Goal: Information Seeking & Learning: Learn about a topic

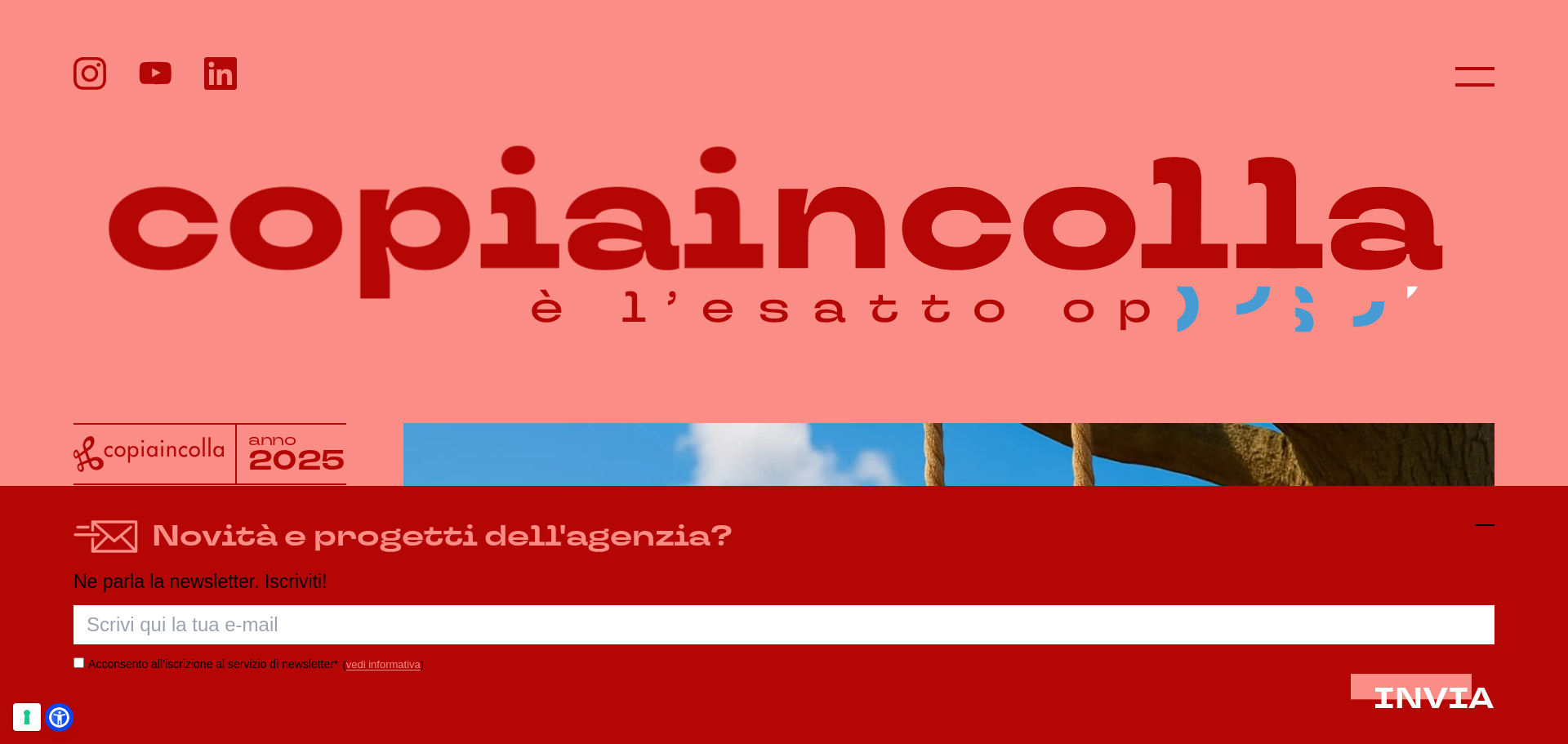
click at [1488, 521] on icon at bounding box center [1484, 525] width 19 height 19
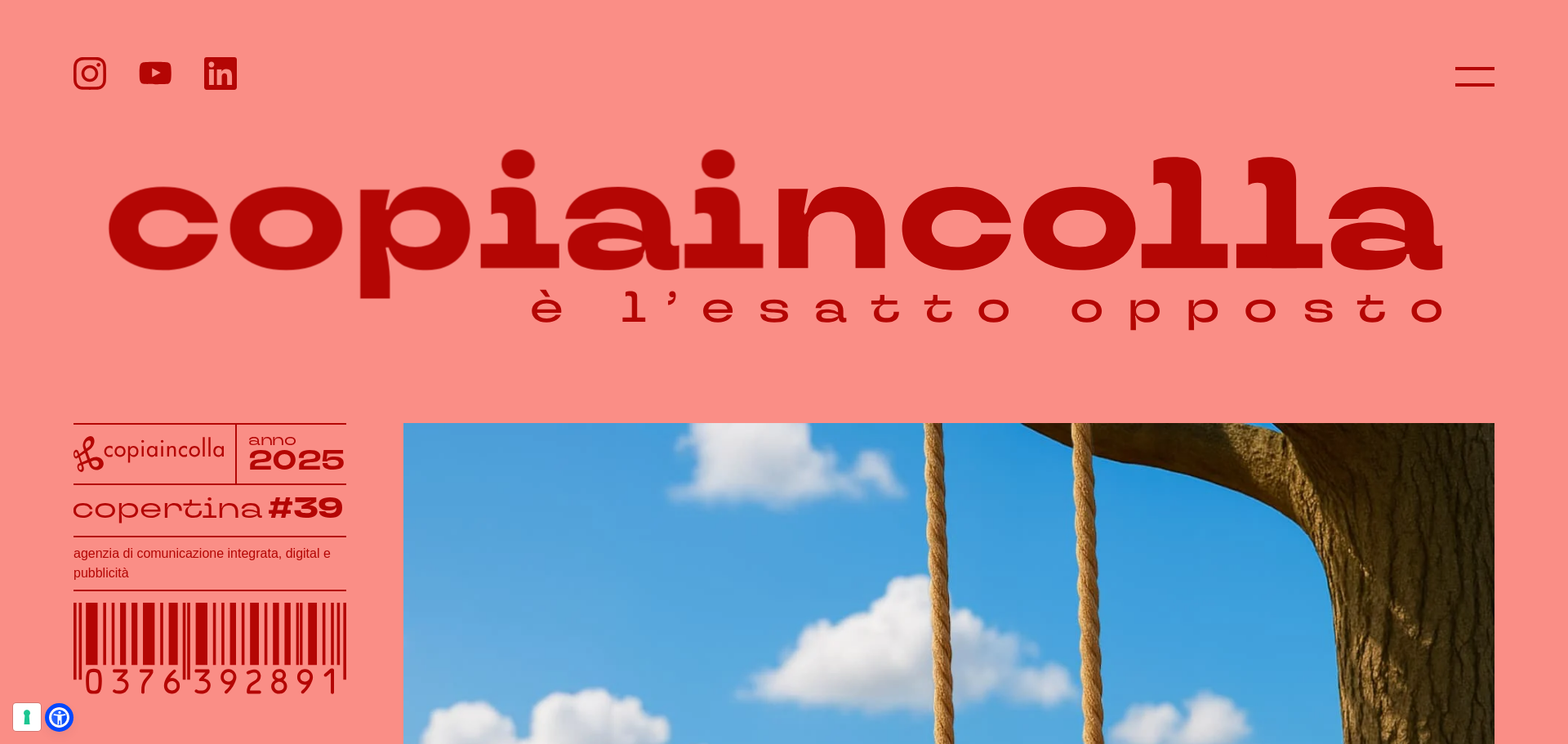
drag, startPoint x: 1567, startPoint y: 137, endPoint x: 1567, endPoint y: 167, distance: 30.0
click at [1467, 66] on icon at bounding box center [1474, 76] width 39 height 39
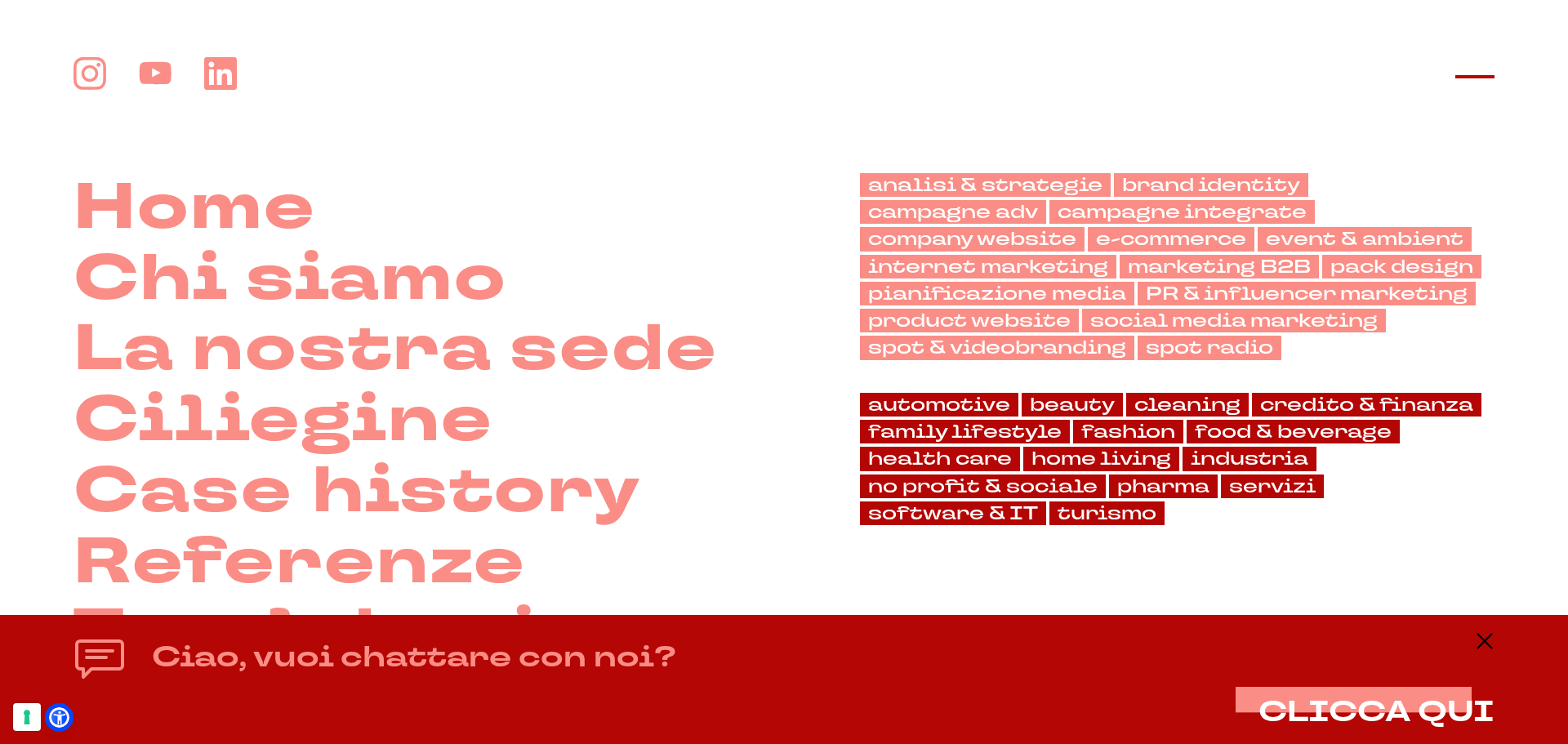
click at [1478, 86] on icon at bounding box center [1474, 76] width 39 height 39
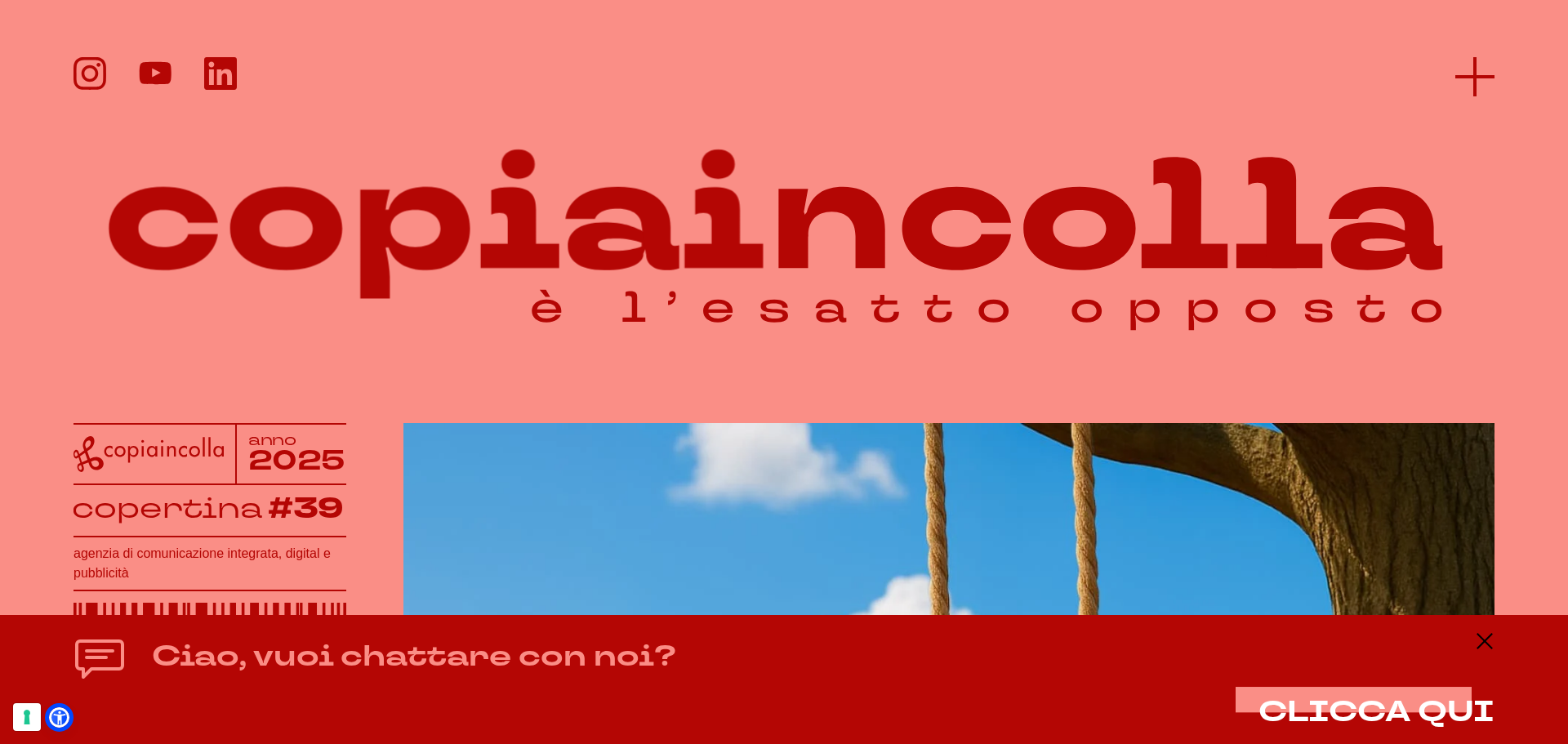
click at [1487, 77] on line at bounding box center [1474, 77] width 39 height 0
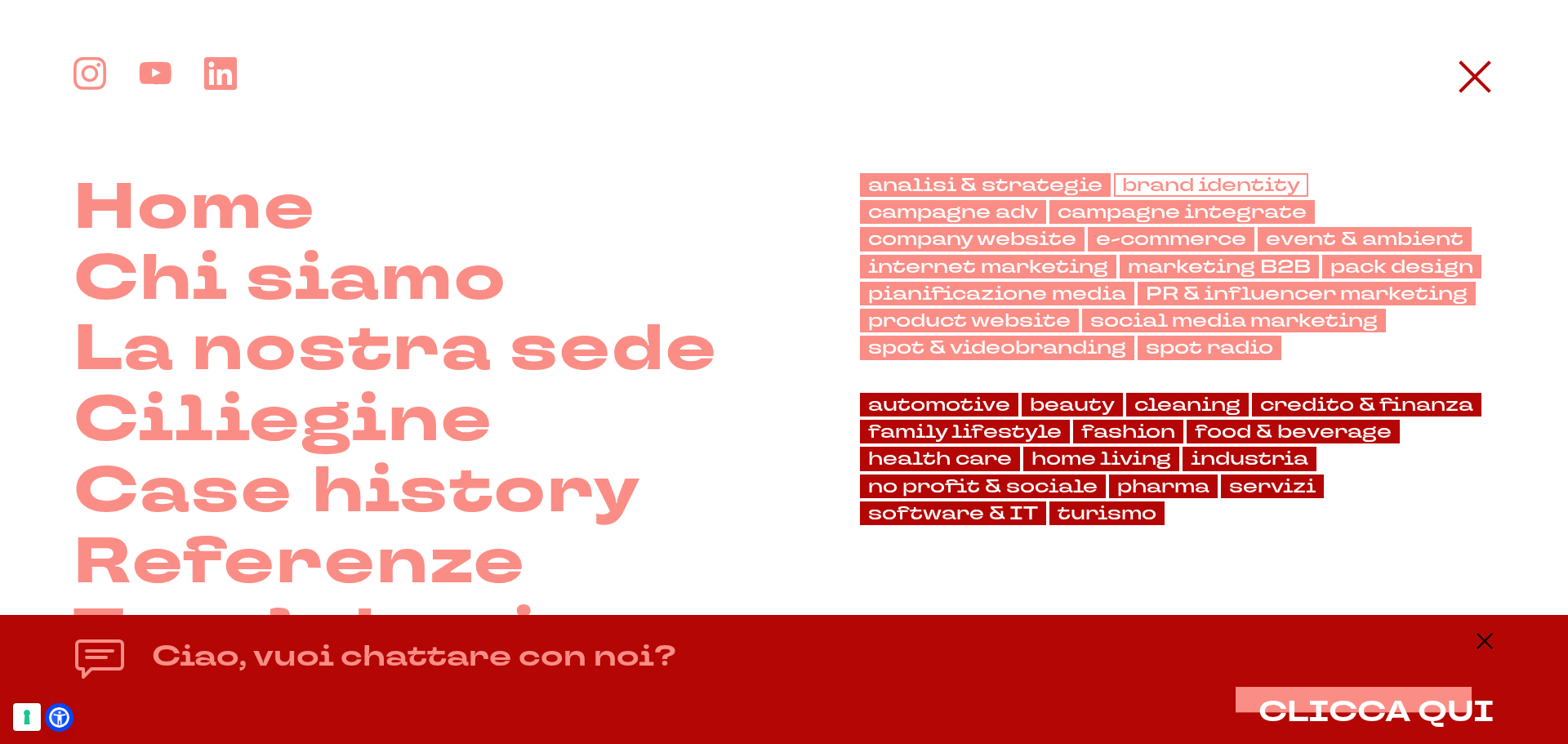
click at [1165, 186] on link "brand identity" at bounding box center [1211, 184] width 195 height 24
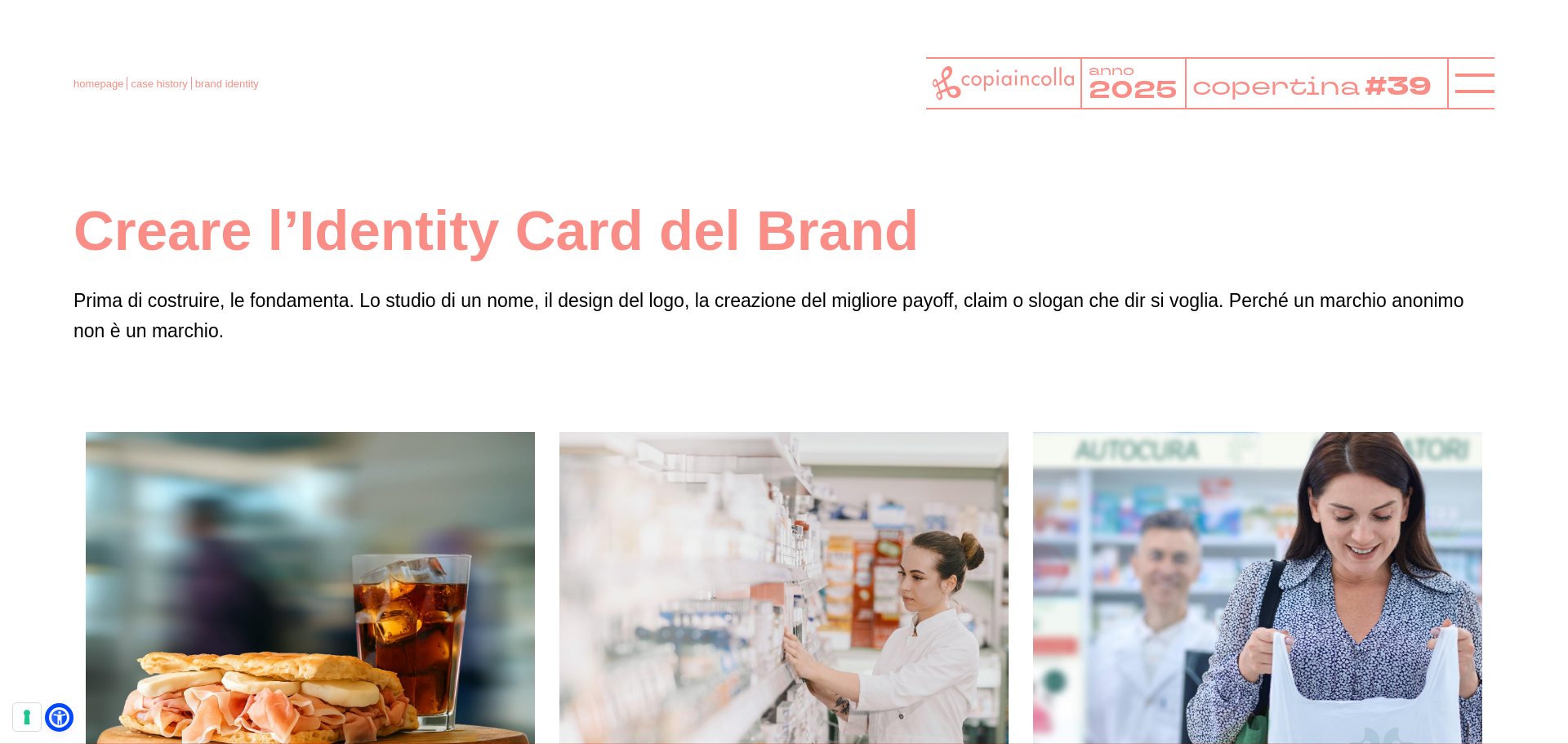
drag, startPoint x: 1155, startPoint y: 340, endPoint x: 1164, endPoint y: 259, distance: 81.5
click at [1164, 259] on div "Creare l’Identity Card del Brand Prima di costruire, le fondamenta. Lo studio d…" at bounding box center [784, 271] width 1421 height 150
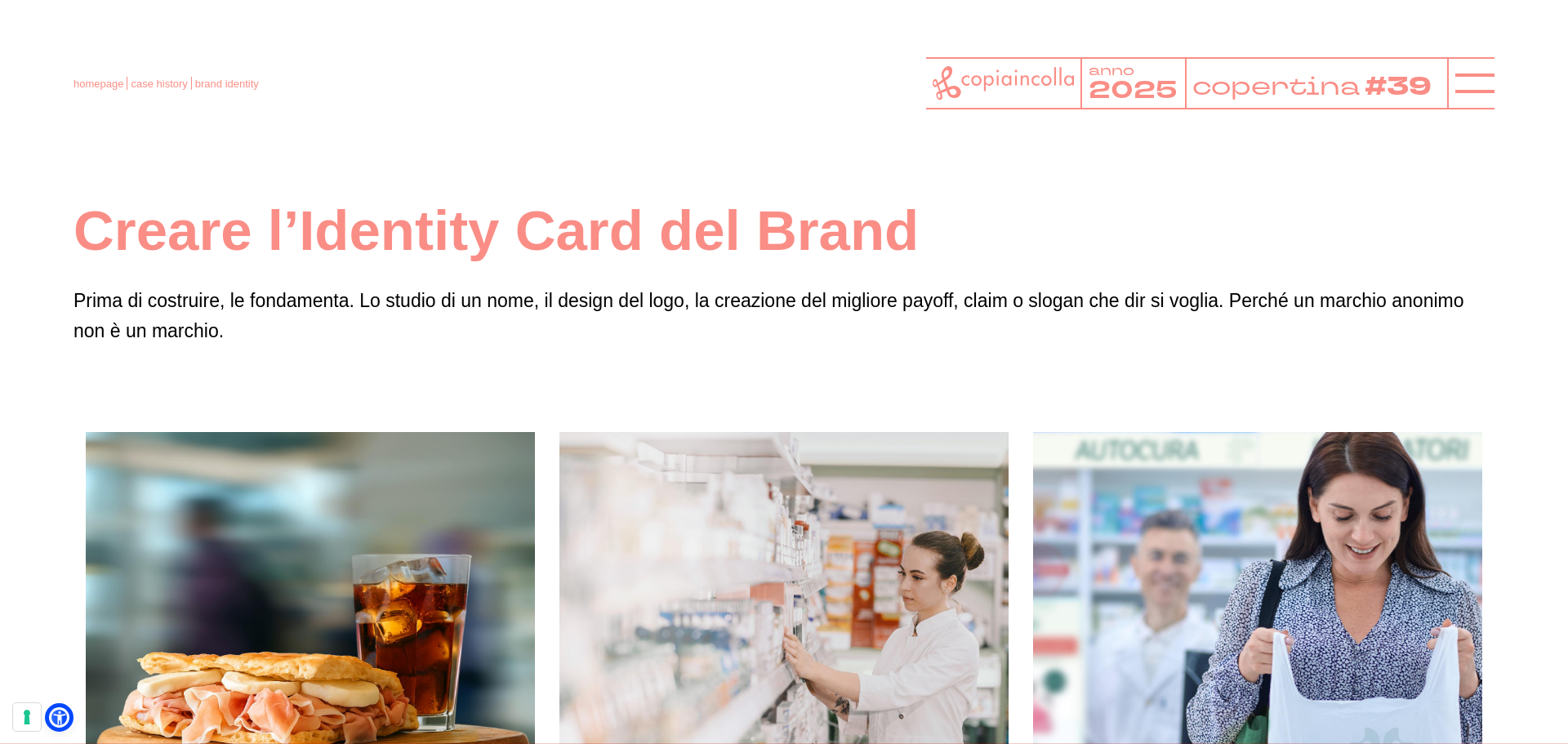
drag, startPoint x: 1555, startPoint y: 711, endPoint x: 1347, endPoint y: 312, distance: 450.0
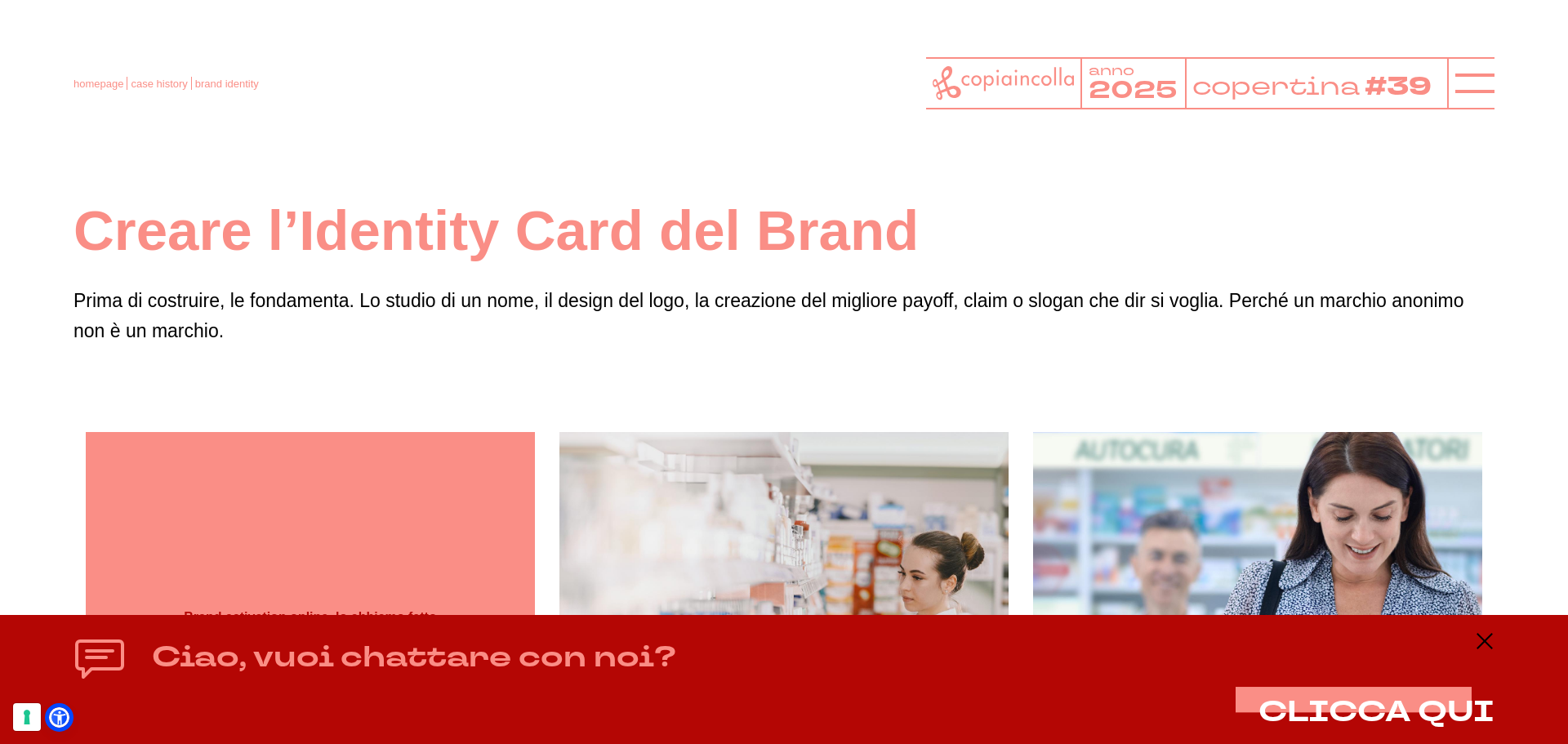
click at [481, 490] on div "Brand activation online, lo abbiamo fatto per Chef Express Content marketing pe…" at bounding box center [310, 656] width 449 height 449
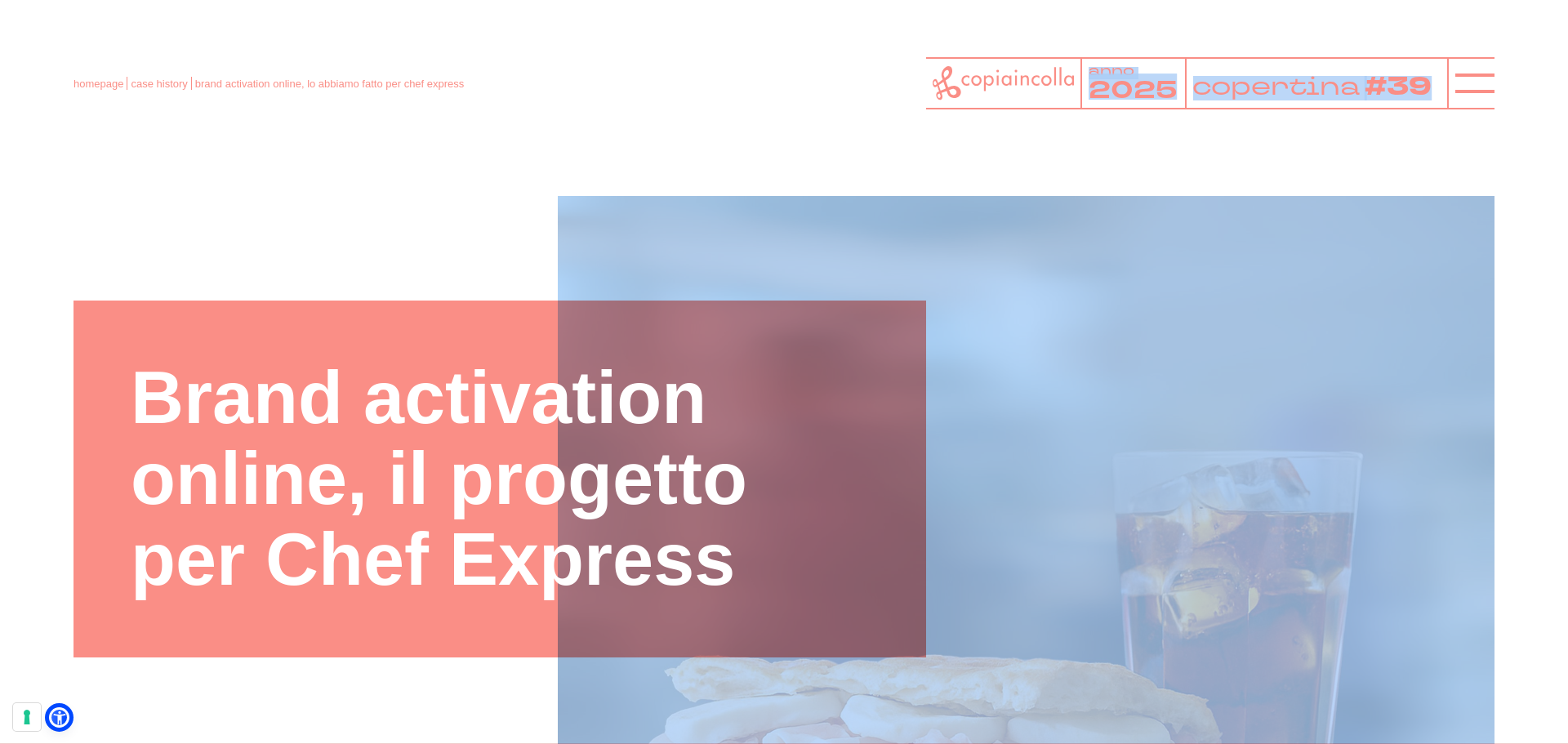
drag, startPoint x: 1567, startPoint y: 712, endPoint x: 1452, endPoint y: 50, distance: 671.9
click at [1222, 331] on img at bounding box center [1025, 664] width 937 height 937
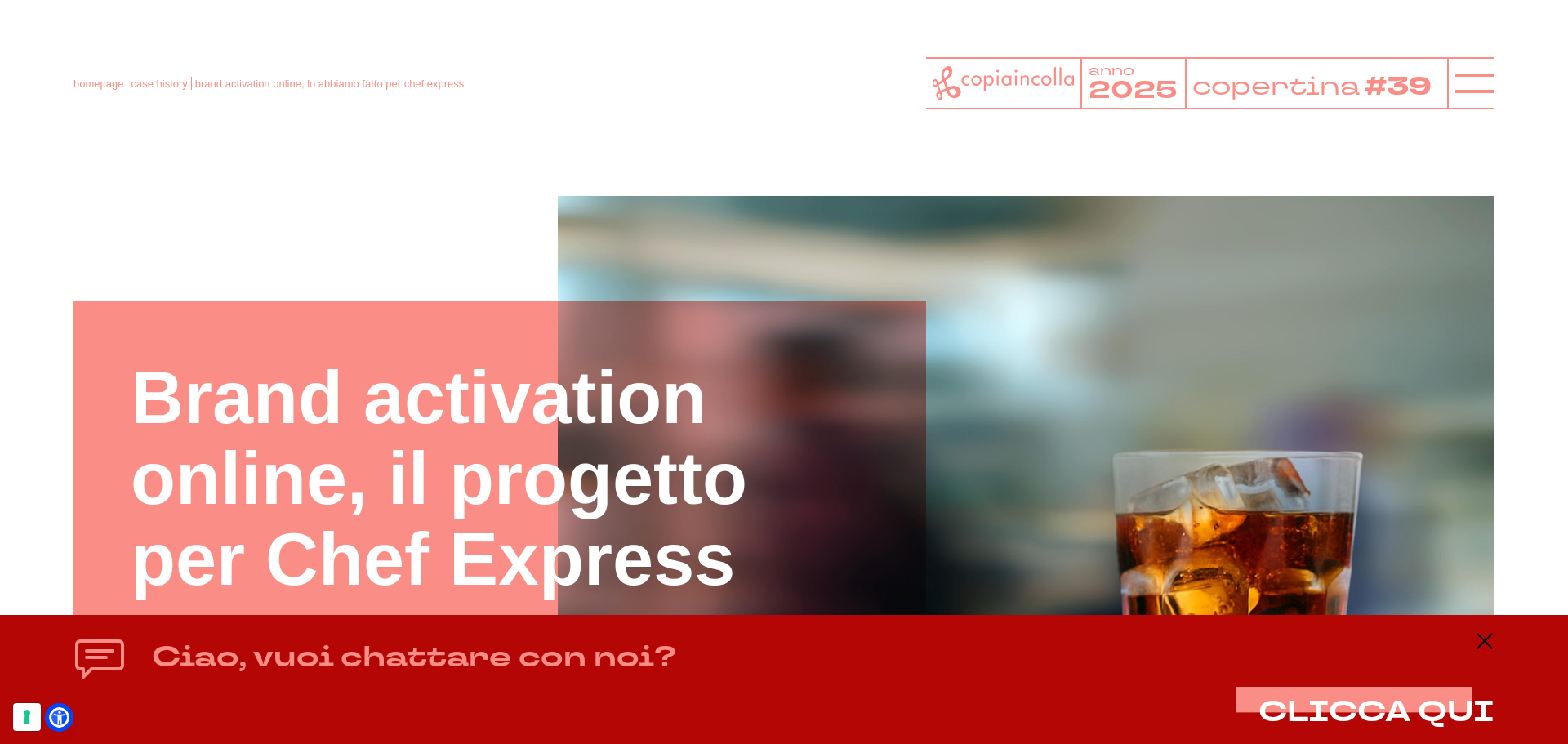
click at [713, 127] on header "homepage case history brand activation online, lo abbiamo fatto per chef expres…" at bounding box center [784, 64] width 1568 height 129
click at [1487, 648] on icon at bounding box center [1484, 641] width 19 height 19
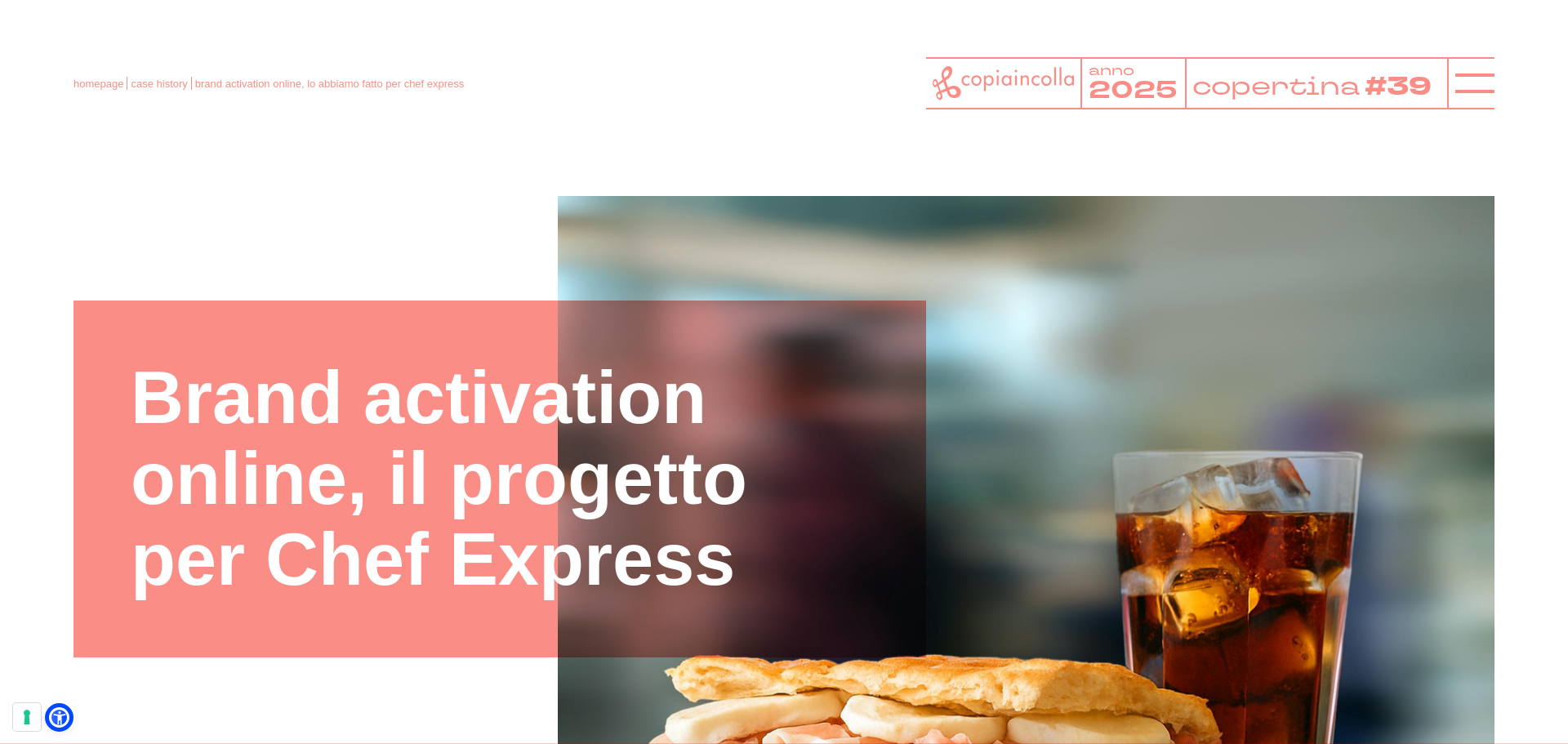
click at [444, 706] on div at bounding box center [784, 664] width 1421 height 937
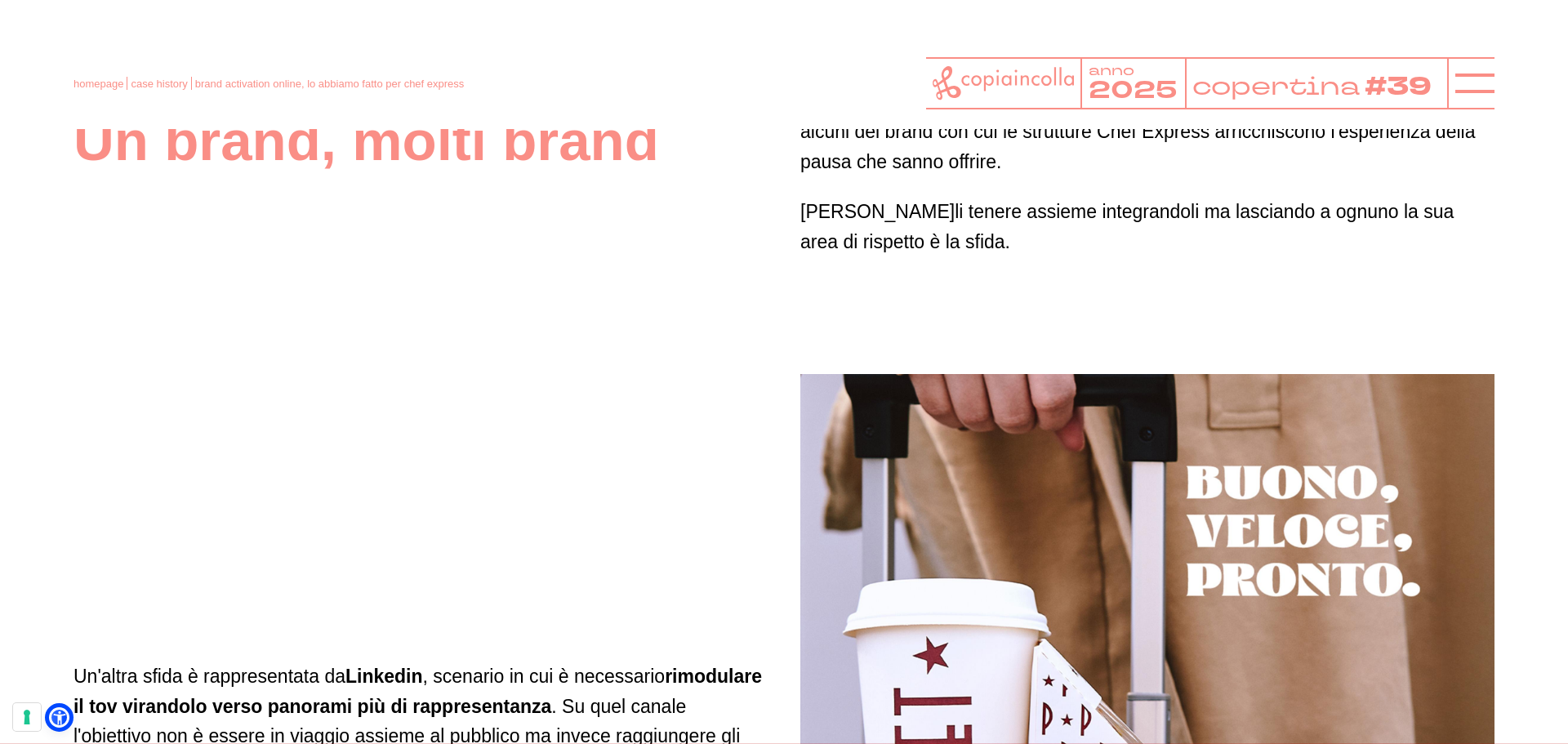
scroll to position [6463, 0]
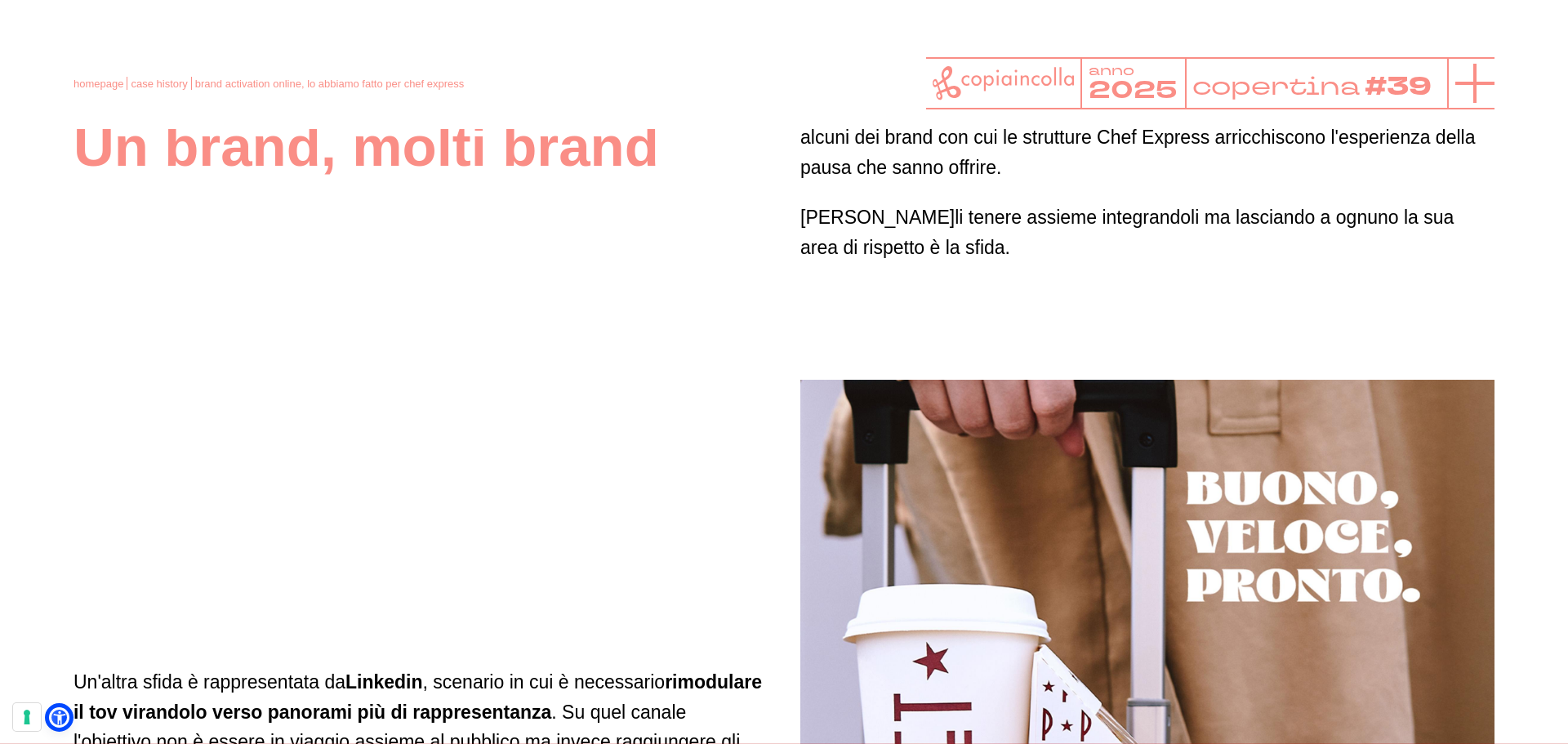
click at [1473, 78] on icon at bounding box center [1474, 83] width 39 height 39
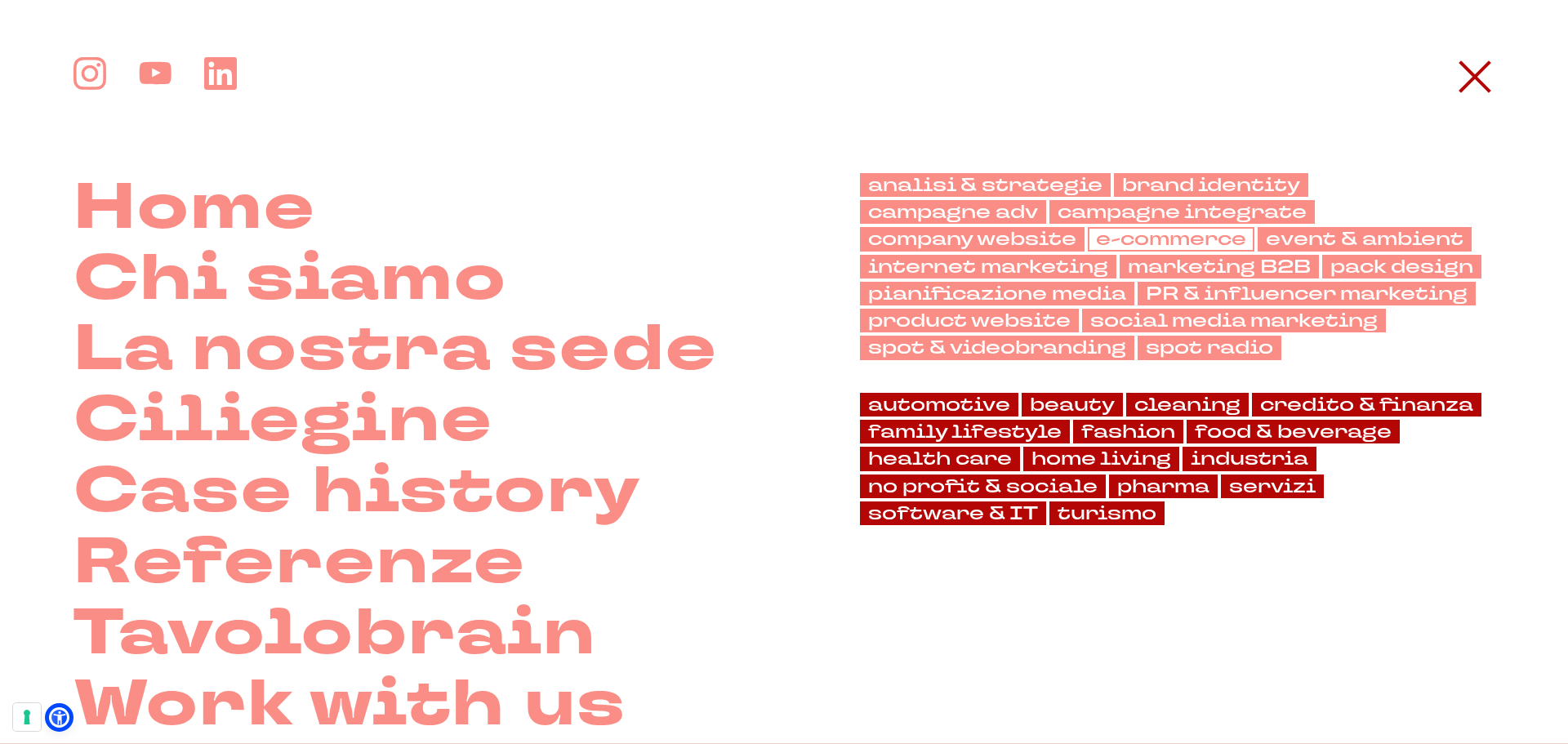
click at [1153, 234] on link "e-commerce" at bounding box center [1171, 238] width 167 height 24
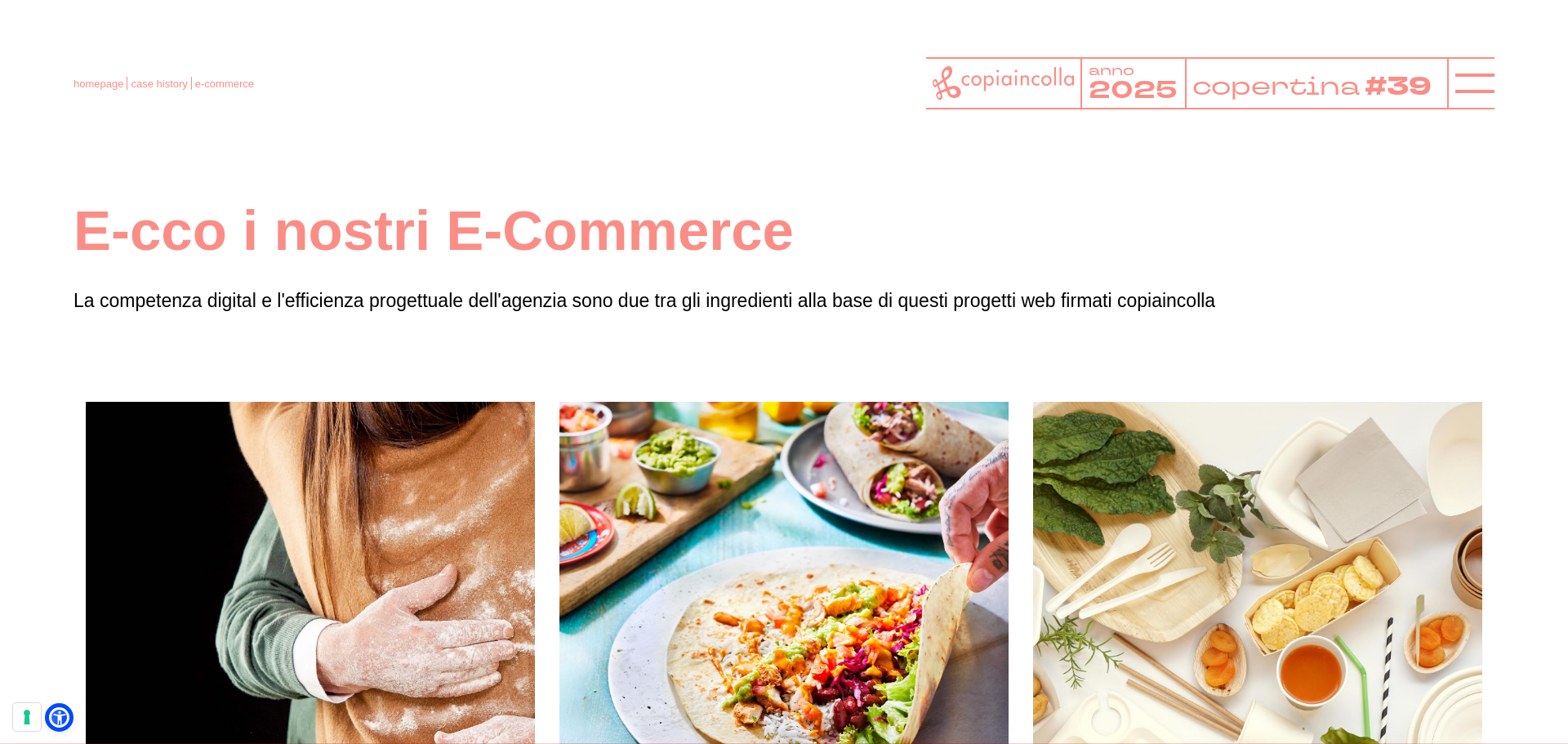
drag, startPoint x: 1560, startPoint y: 233, endPoint x: 1554, endPoint y: 290, distance: 57.3
click at [1375, 287] on p "La competenza digital e l'efficienza progettuale dell'agenzia sono due tra gli …" at bounding box center [784, 301] width 1421 height 30
